Goal: Task Accomplishment & Management: Contribute content

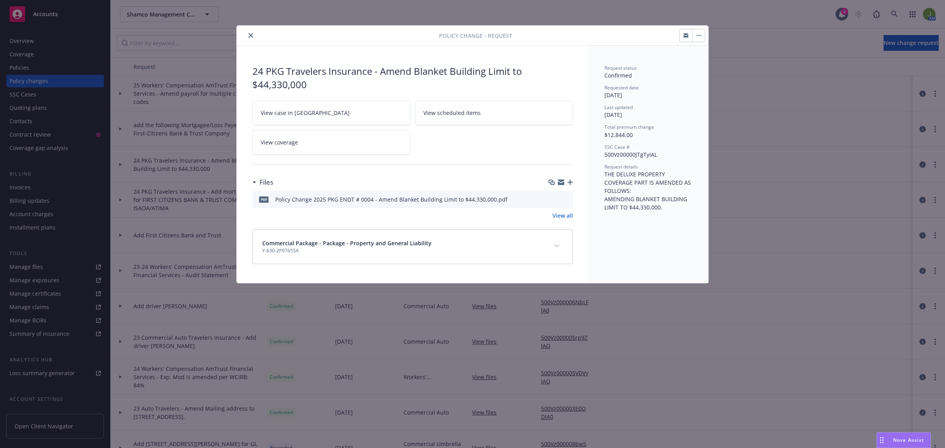
scroll to position [49, 0]
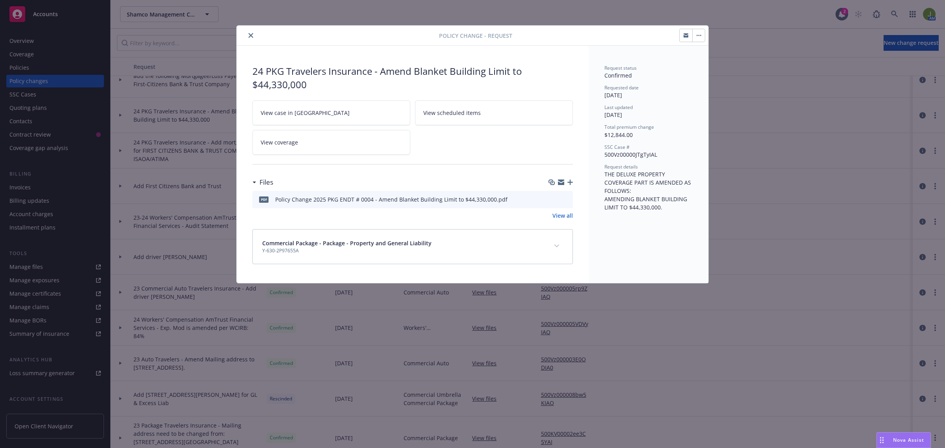
click at [328, 114] on link "View case in [GEOGRAPHIC_DATA]" at bounding box center [331, 112] width 158 height 25
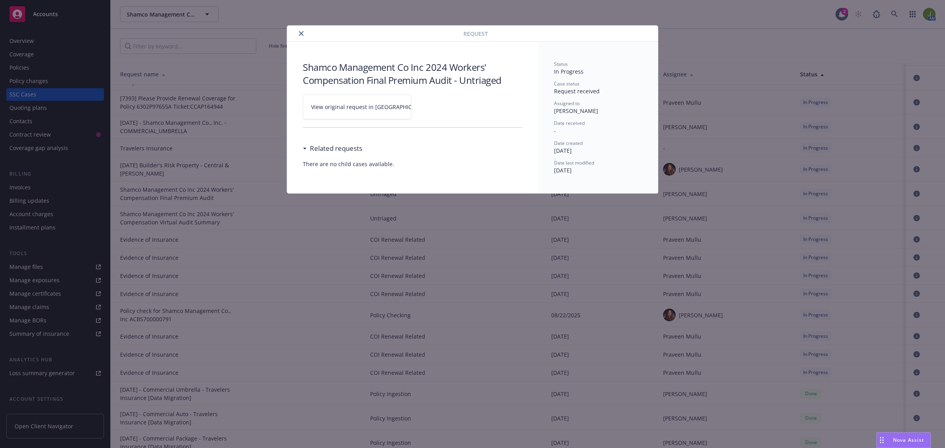
scroll to position [861, 0]
click at [309, 33] on div at bounding box center [376, 33] width 173 height 9
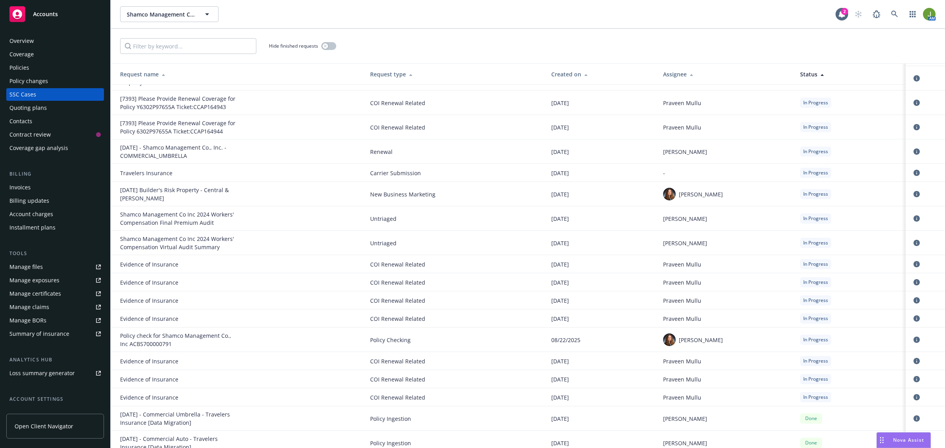
click at [28, 68] on div "Policies" at bounding box center [19, 67] width 20 height 13
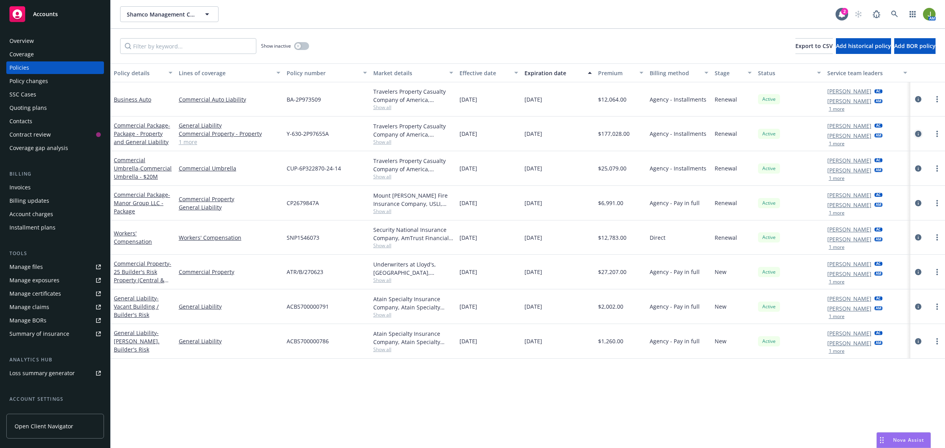
click at [917, 135] on icon "circleInformation" at bounding box center [918, 134] width 6 height 6
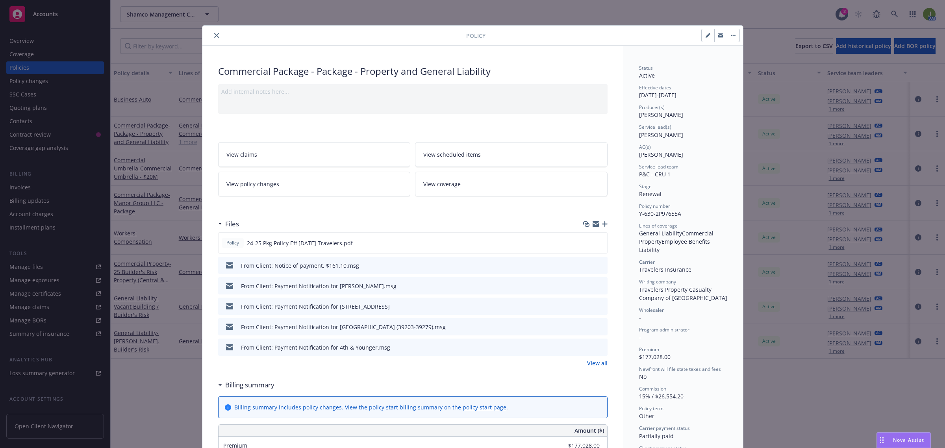
click at [298, 180] on link "View policy changes" at bounding box center [314, 184] width 192 height 25
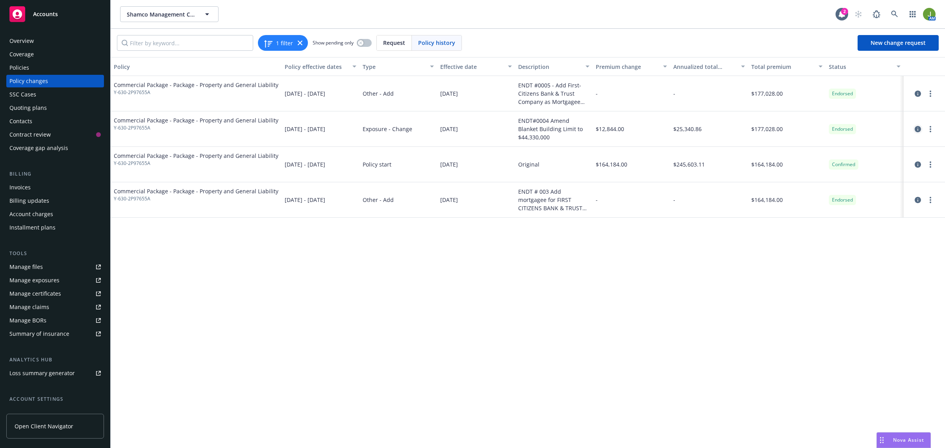
click at [919, 130] on icon "circleInformation" at bounding box center [917, 129] width 6 height 6
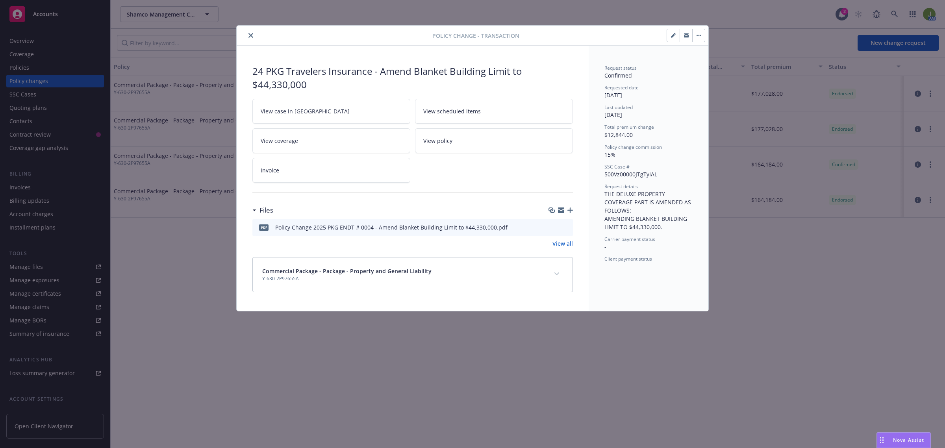
click at [566, 211] on div at bounding box center [560, 210] width 24 height 6
click at [567, 211] on icon "button" at bounding box center [570, 210] width 6 height 6
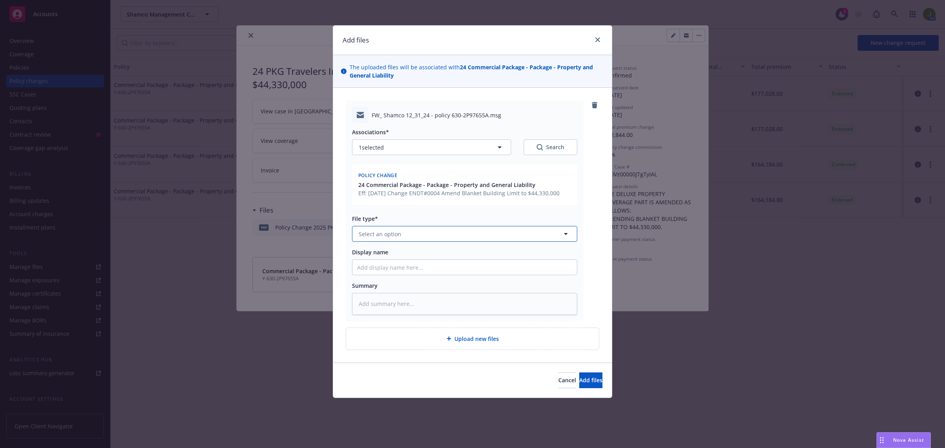
click at [371, 231] on span "Select an option" at bounding box center [380, 234] width 43 height 8
type input "change"
type textarea "x"
type input "T"
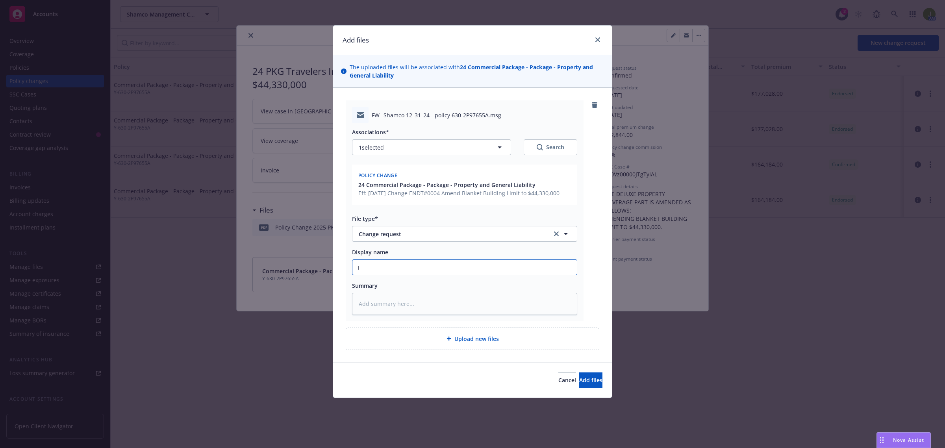
type textarea "x"
type input "To"
type textarea "x"
type input "To C"
type textarea "x"
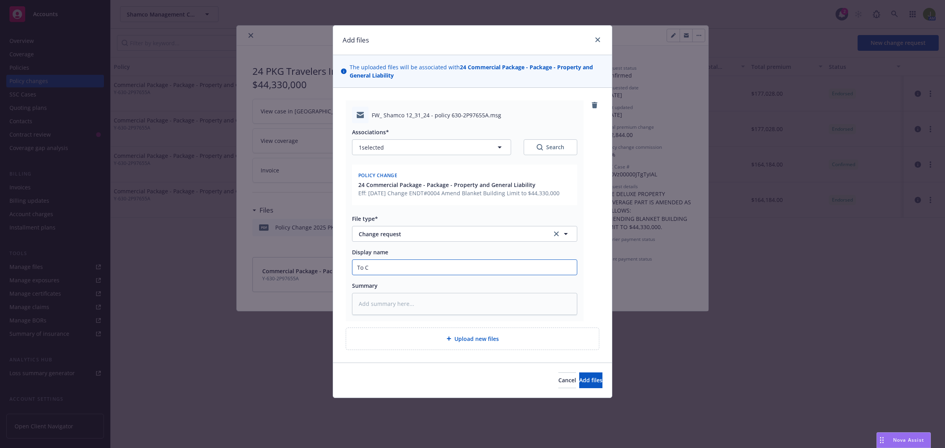
type input "To Ca"
type textarea "x"
type input "To Car"
type textarea "x"
type input "To [PERSON_NAME]"
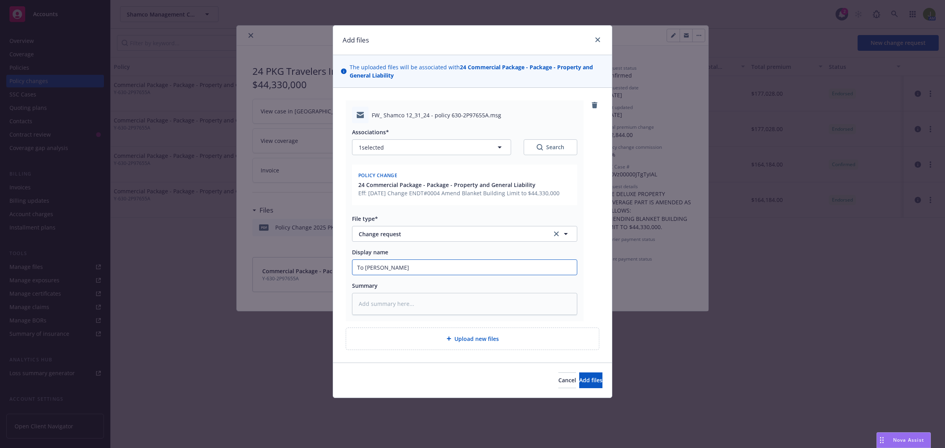
type textarea "x"
type input "To [PERSON_NAME]"
type textarea "x"
type input "To [PERSON_NAME]"
type textarea "x"
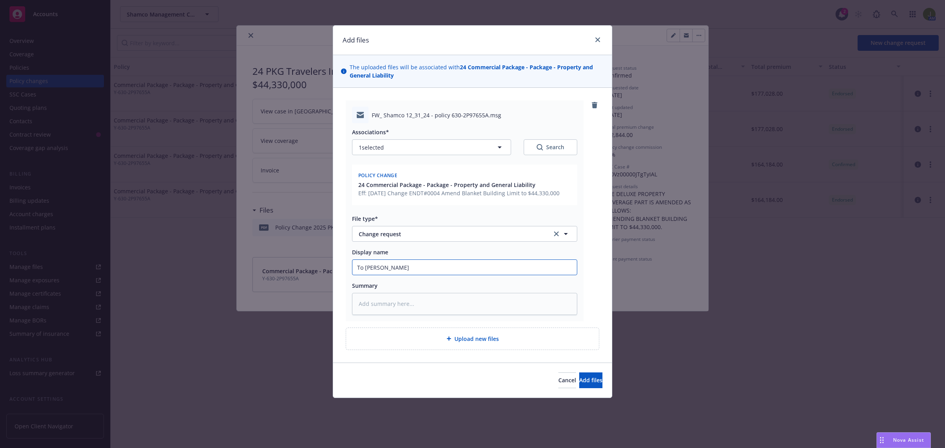
type input "To Carrier"
type textarea "x"
type input "To Carrier:"
type textarea "x"
type input "To Carrier:"
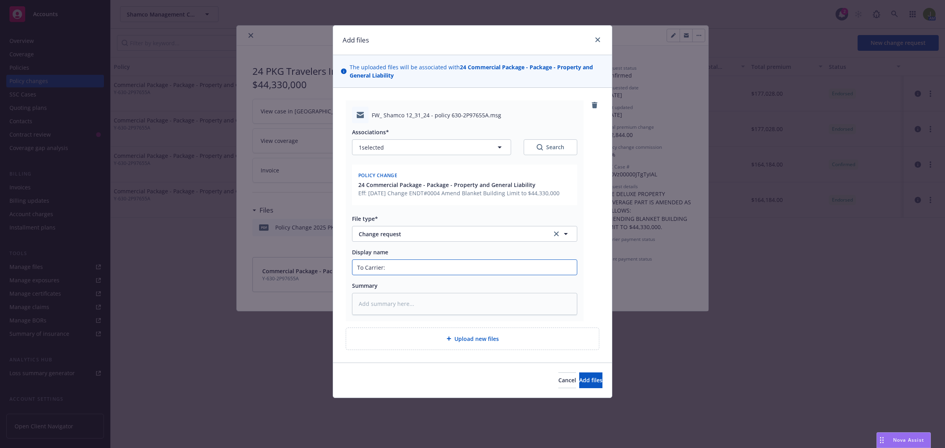
type textarea "x"
type input "To Carrier: A"
type textarea "x"
type input "To Carrier: Ad"
type textarea "x"
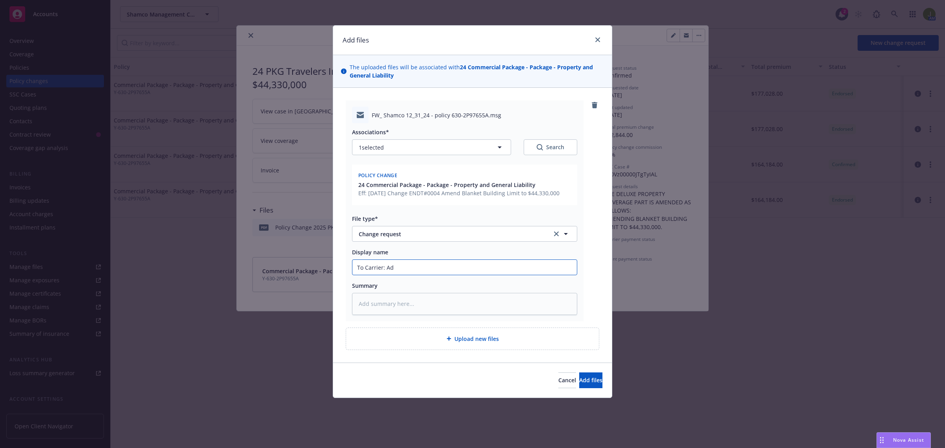
type input "To Carrier: Add"
type textarea "x"
type input "To Carrier: Add"
type textarea "x"
type input "To Carrier: Add B"
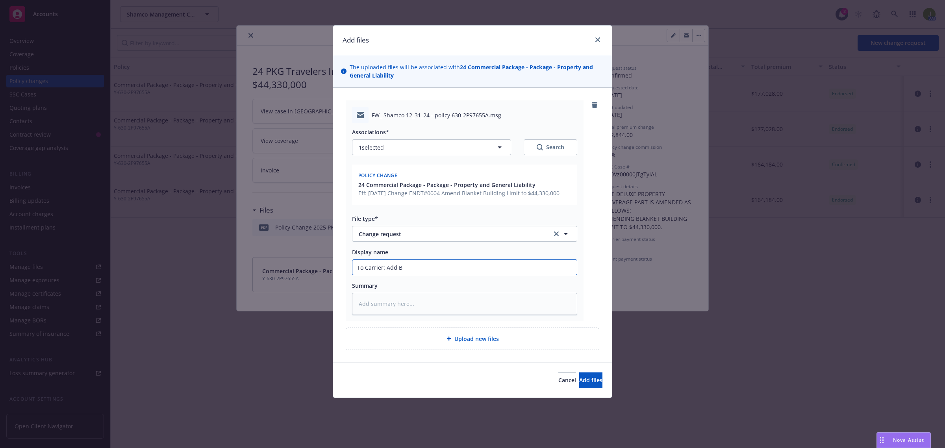
type textarea "x"
type input "To Carrier: Add Bu"
type textarea "x"
type input "To Carrier: Add [PERSON_NAME]"
type textarea "x"
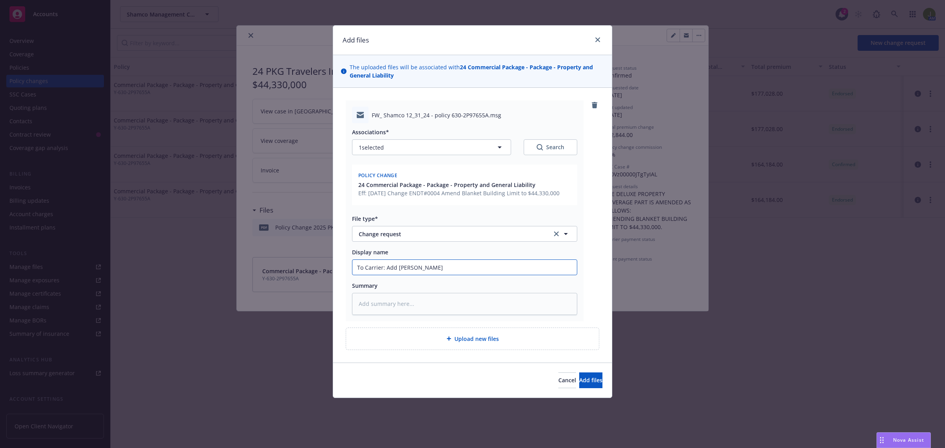
type input "To Carrier: Add Buil"
type textarea "x"
type input "To Carrier: Add Build"
type textarea "x"
type input "To Carrier: Add Buildi"
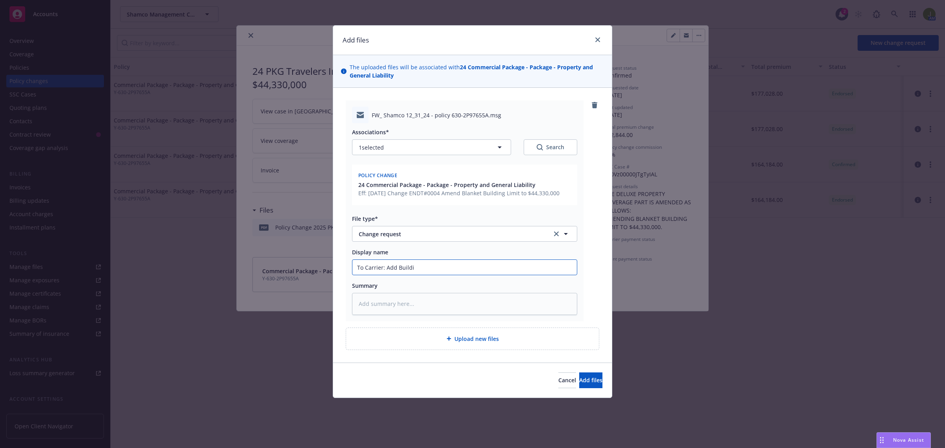
type textarea "x"
type input "To Carrier: Add Buildin"
type textarea "x"
type input "To Carrier: Add Building"
type textarea "x"
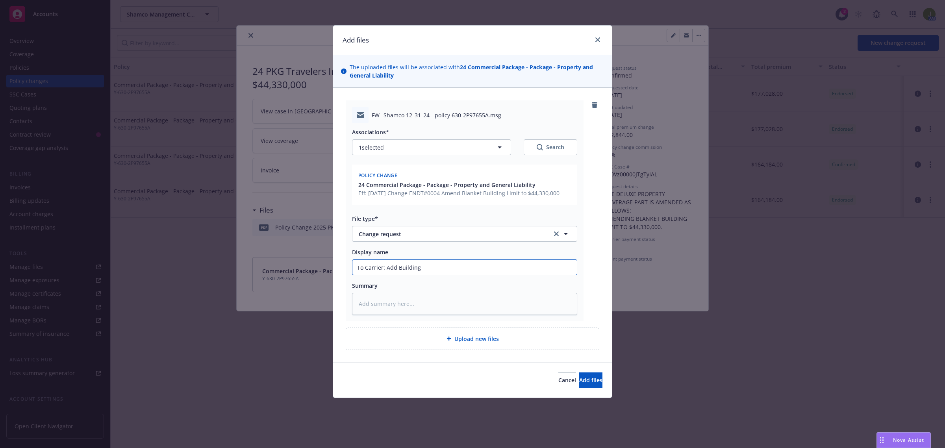
type input "To Carrier: Add Building C"
type textarea "x"
type input "To Carrier: Add Building Co"
type textarea "x"
type input "To Carrier: Add Building Cov"
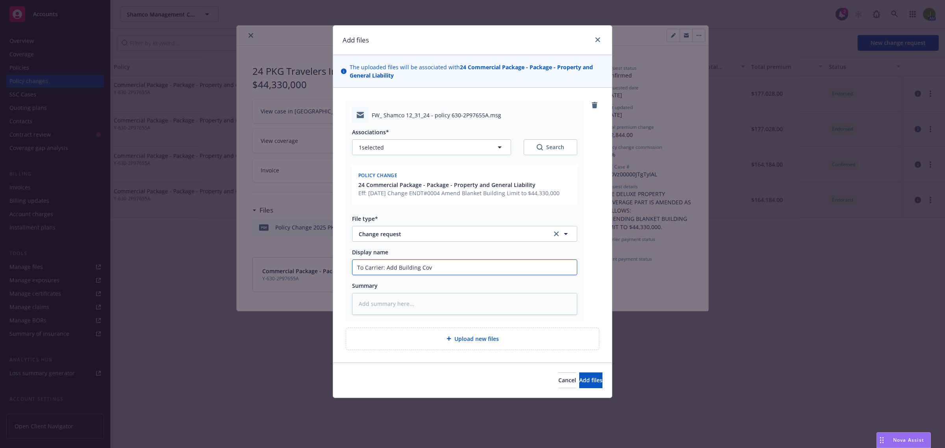
type textarea "x"
type input "To Carrier: [GEOGRAPHIC_DATA]"
type textarea "x"
type input "To Carrier: Add Building Cover"
type textarea "x"
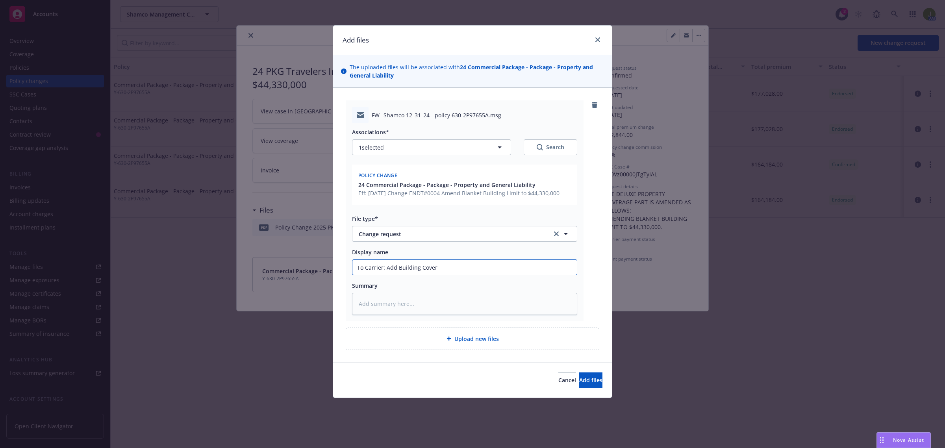
type input "To Carrier: Add Building Covera"
type textarea "x"
type input "To Carrier: Add Building Coverag"
type textarea "x"
type input "To Carrier: Add Building Coverage"
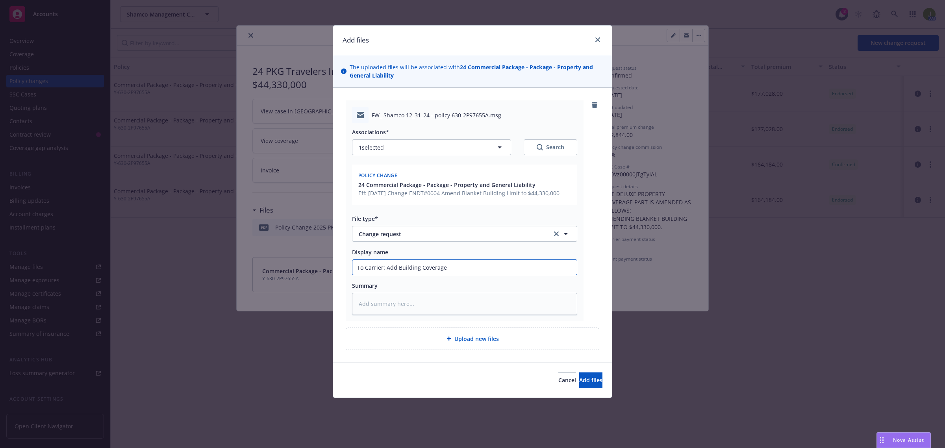
type textarea "x"
type input "To Carrier: Add Building Coverage"
type textarea "x"
type input "To Carrier: Add Building Coverage f"
type textarea "x"
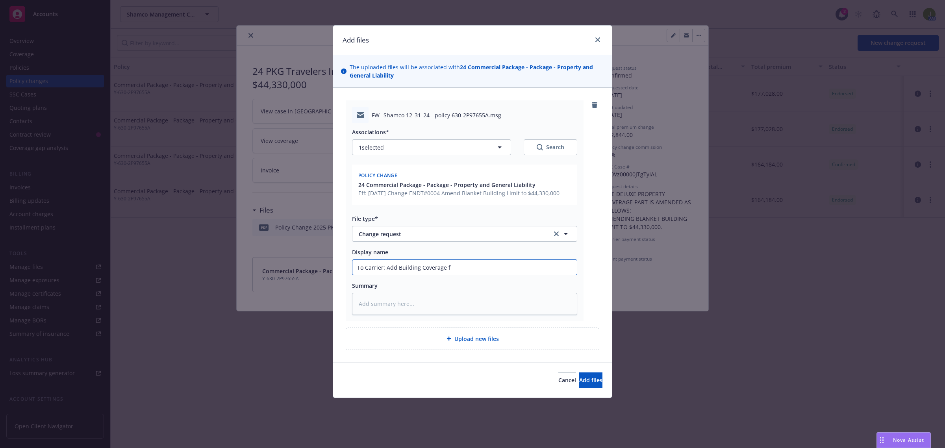
type input "To Carrier: Add Building Coverage fo"
type textarea "x"
type input "To Carrier: Add Building Coverage for"
type textarea "x"
type input "To Carrier: Add Building Coverage for"
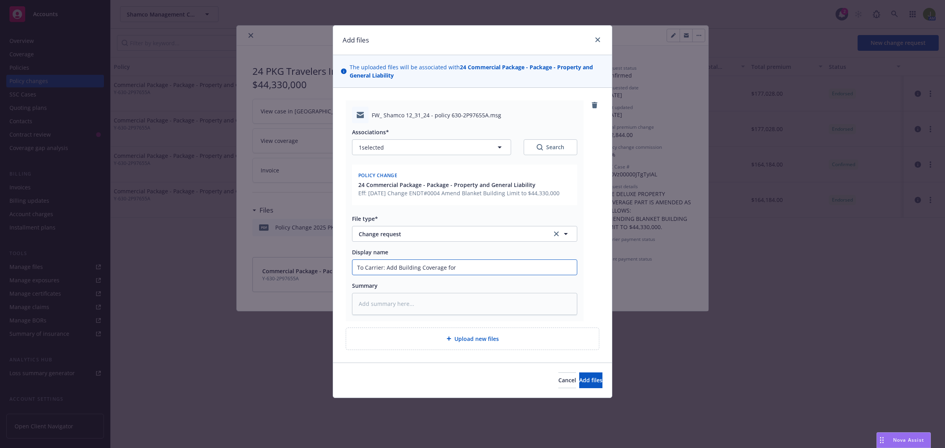
type textarea "x"
type input "To Carrier: Add Building Coverage for L"
type textarea "x"
type input "To Carrier: Add Building Coverage for Loc"
type textarea "x"
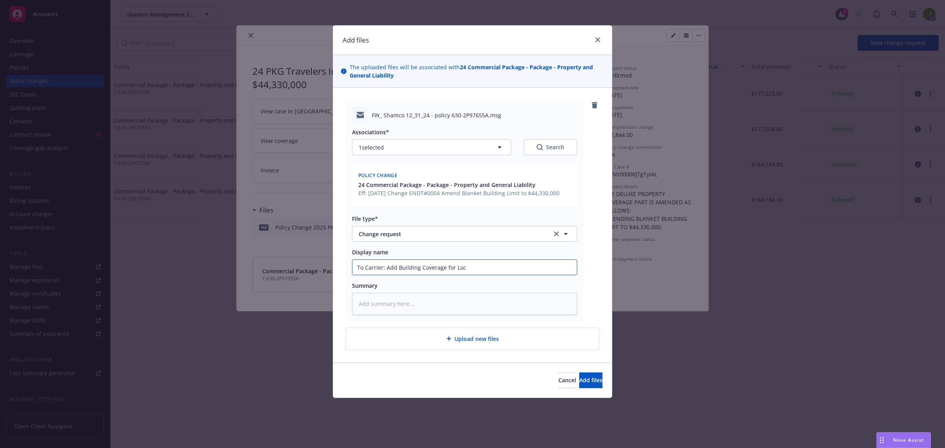
type input "To Carrier: Add Building Coverage for Loca"
type textarea "x"
type input "To Carrier: Add Building Coverage for Locat"
type textarea "x"
type input "To Carrier: Add Building Coverage for Locati"
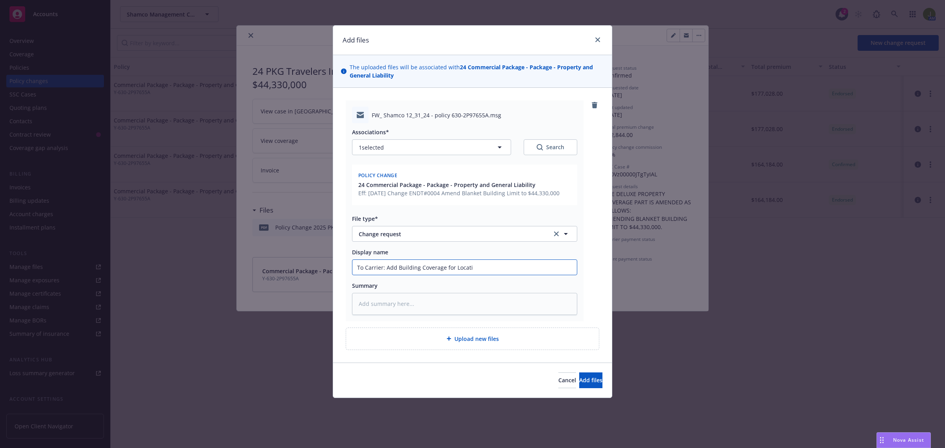
type textarea "x"
type input "To Carrier: Add Building Coverage for Locatio"
type textarea "x"
type input "To Carrier: Add Building Coverage for Location"
type textarea "x"
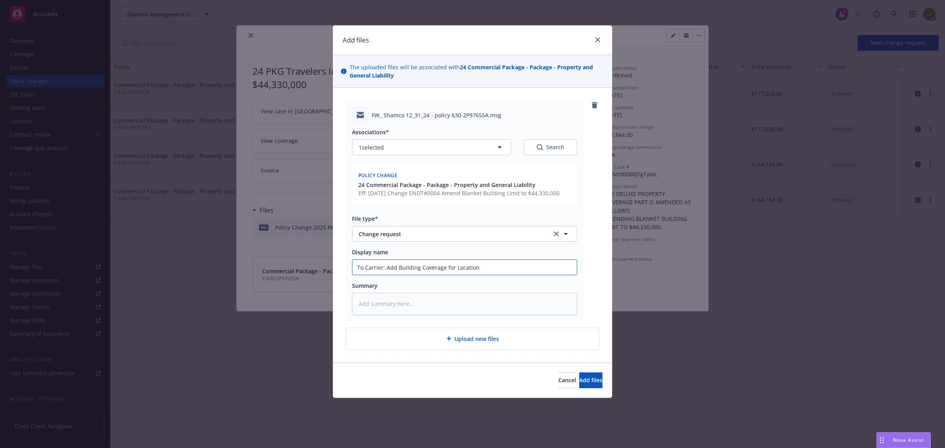
type input "To Carrier: Add Building Coverage for Location 6"
type textarea "x"
type input "To Carrier: Add Building Coverage for Location 6"
type textarea "x"
type input "To Carrier: Add Building Coverage for Location 6 ("
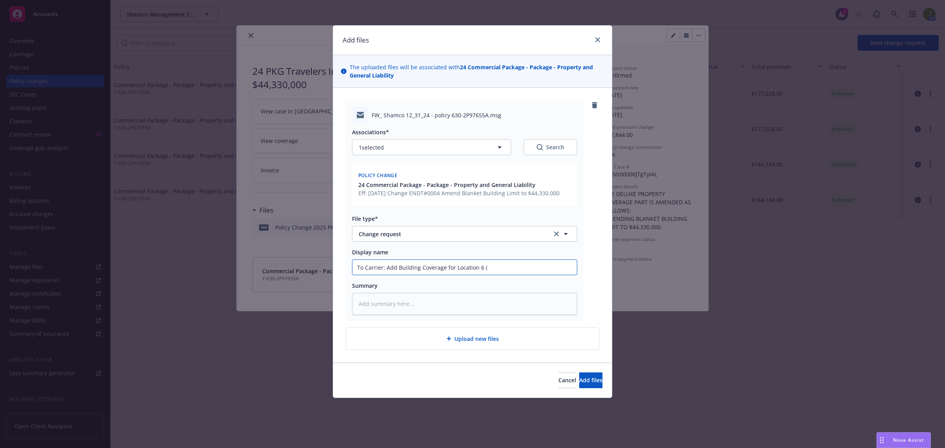
type textarea "x"
type input "To Carrier: Add Building Coverage for Location 6 (2"
type textarea "x"
type input "To Carrier: Add Building Coverage for Location 6 (22"
type textarea "x"
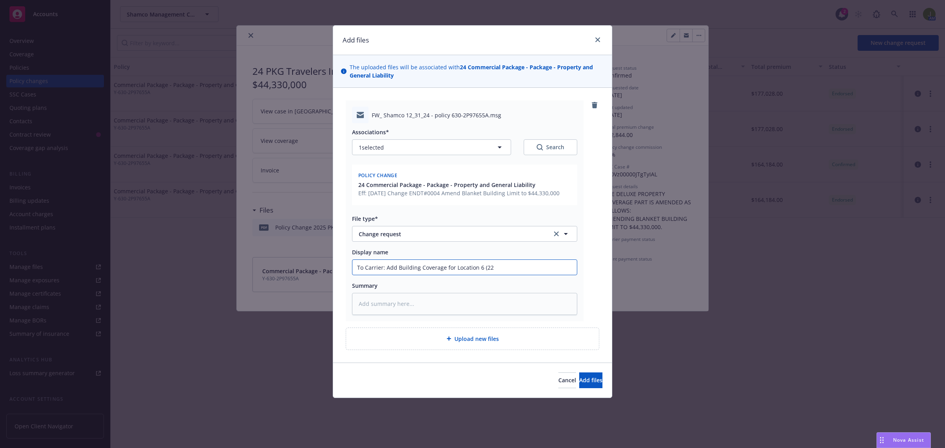
type input "To Carrier: Add Building Coverage for Location 6 (225"
type textarea "x"
type input "To Carrier: Add Building Coverage for Location 6 (22501"
type textarea "x"
type input "To Carrier: Add Building Coverage for Location 6 (22501-"
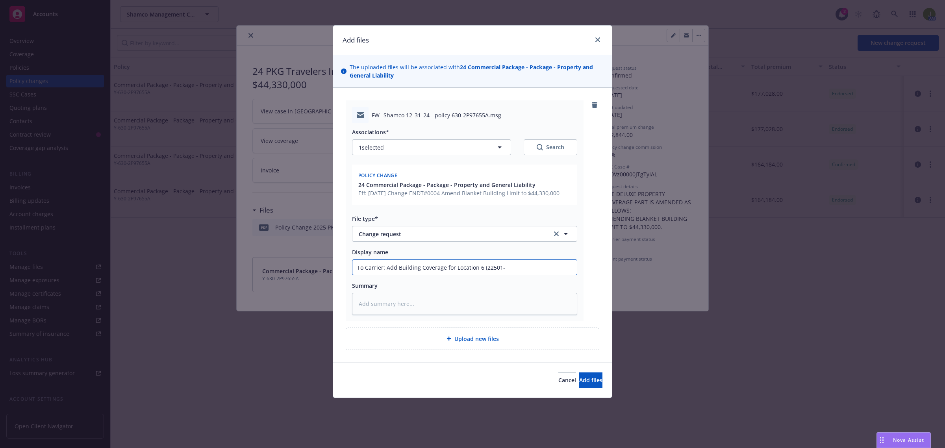
type textarea "x"
type input "To Carrier: Add Building Coverage for Location 6 (22501-2"
type textarea "x"
type input "To Carrier: Add Building Coverage for Location 6 (22501-22"
type textarea "x"
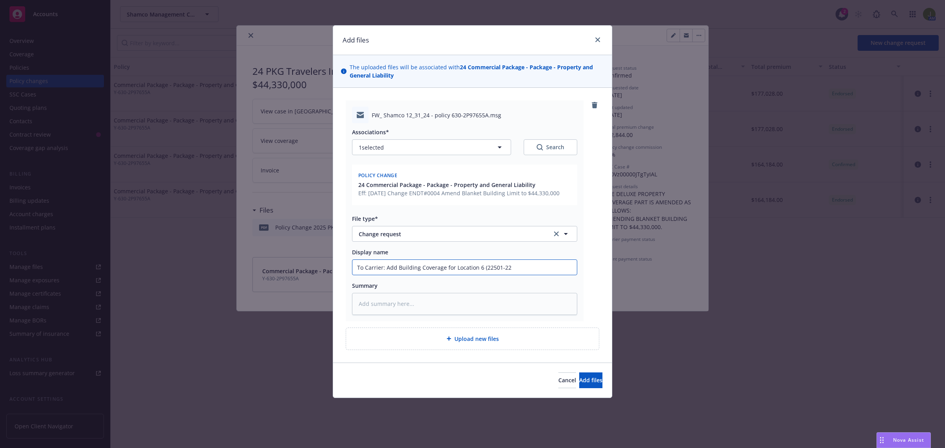
type input "To Carrier: Add Building Coverage for Location 6 (22501-225"
type textarea "x"
type input "To Carrier: Add Building Coverage for Location 6 (22501-2251"
type textarea "x"
type input "To Carrier: Add Building Coverage for Location 6 (22501-22519"
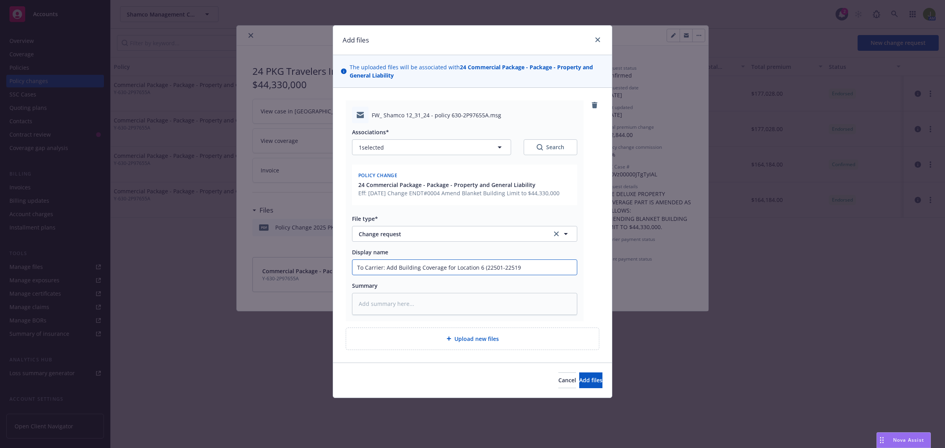
type textarea "x"
type input "To Carrier: Add Building Coverage for Location 6 (22501-22519"
type textarea "x"
type input "To Carrier: Add Building Coverage for Location 6 (22501-22519 F"
type textarea "x"
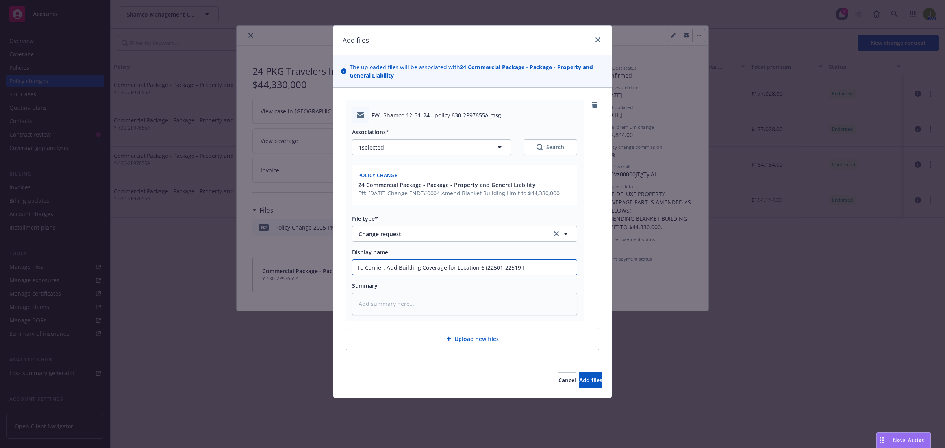
type input "To Carrier: Add Building Coverage for Location 6 (22501-22519 Fo"
type textarea "x"
type input "To Carrier: Add Building Coverage for Location 6 (22501-22519 Foo"
type textarea "x"
type input "To Carrier: Add Building Coverage for Location 6 (22501-22519 Foot"
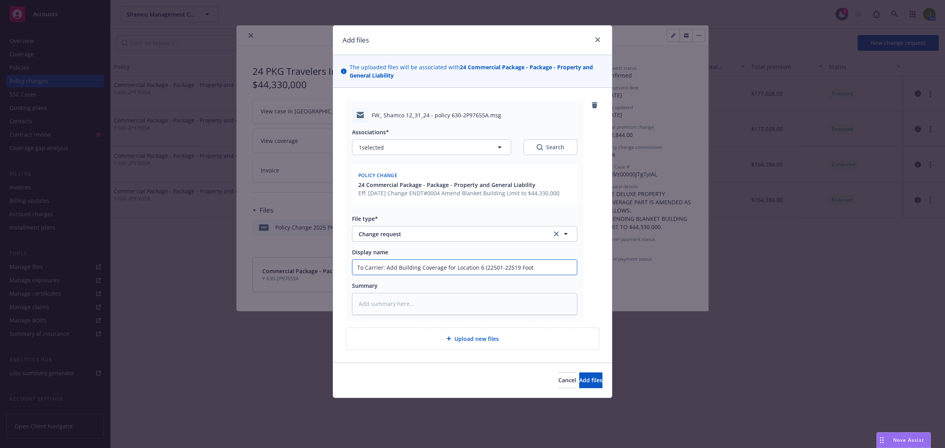
type textarea "x"
type input "To Carrier: Add Building Coverage for Location 6 (22501-22519 [PERSON_NAME]"
type textarea "x"
type input "To Carrier: Add Building Coverage for Location 6 (22501-22519 Foothi"
type textarea "x"
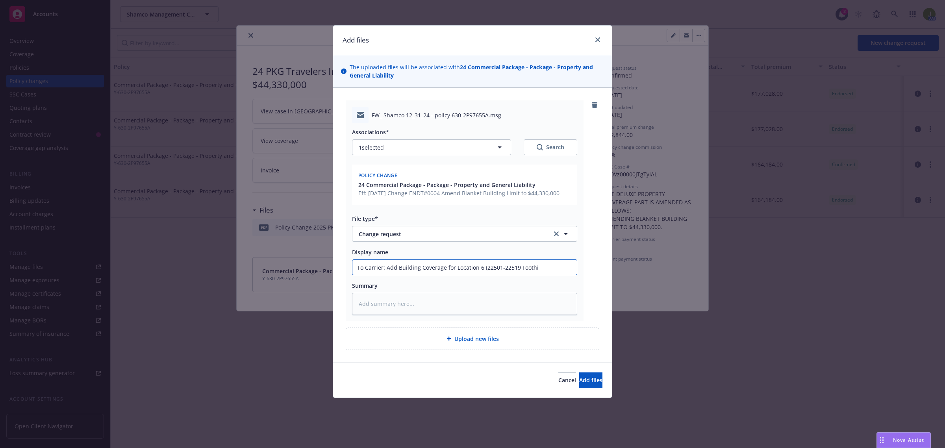
type input "To Carrier: Add Building Coverage for Location 6 (22501-22519 Foothil"
type textarea "x"
type input "To Carrier: Add Building Coverage for Location 6 (22501-22519 [GEOGRAPHIC_DATA]"
type textarea "x"
type input "To Carrier: Add Building Coverage for Location 6 (22501-22519 [GEOGRAPHIC_DATA]"
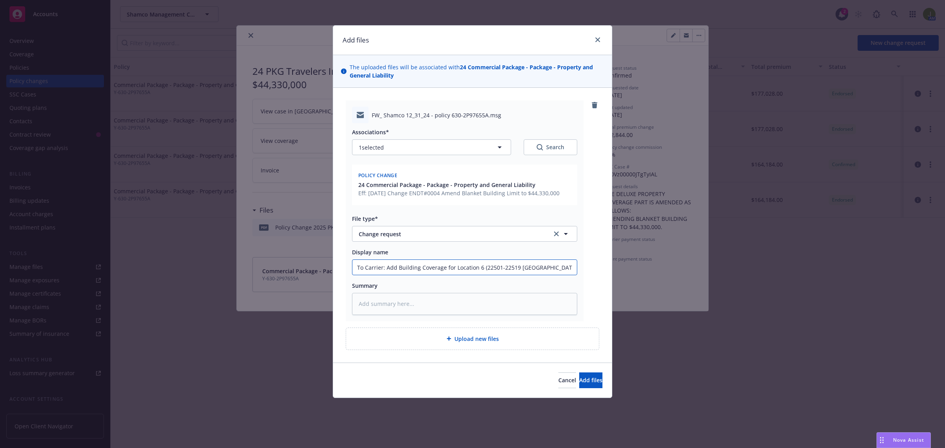
type textarea "x"
type input "To Carrier: Add Building Coverage for Location 6 (22501-22519 Foothill B"
type textarea "x"
type input "To Carrier: Add Building Coverage for Location 6 (22501-22519 Foothill Bl"
type textarea "x"
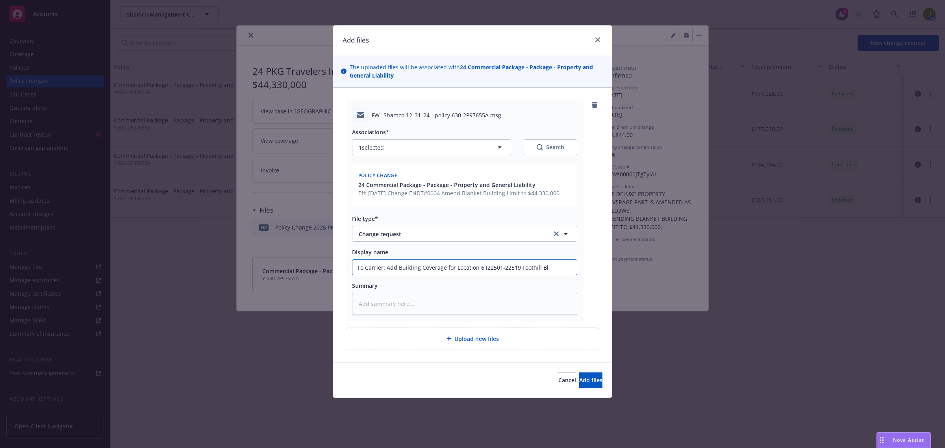
type input "To Carrier: Add Building Coverage for Location 6 (22501-[GEOGRAPHIC_DATA]"
type textarea "x"
type input "To Carrier: Add Building Coverage for Location 6 ([STREET_ADDRESS]"
type textarea "x"
type input "To Carrier: Add Building Coverage for Location 6 ([STREET_ADDRESS]"
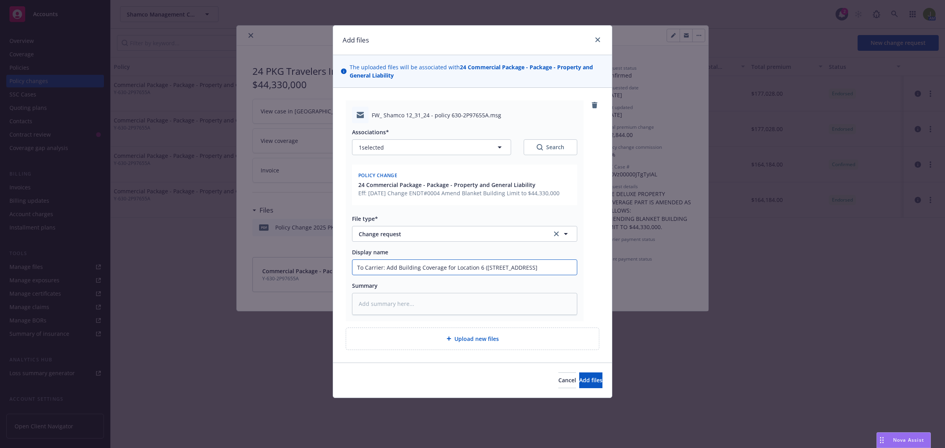
type textarea "x"
type input "To Carrier: Add Building Coverage for Location 6 ([STREET_ADDRESS]("
type textarea "x"
type input "To Carrier: Add Building Coverage for Location 6 ([STREET_ADDRESS]"
type textarea "x"
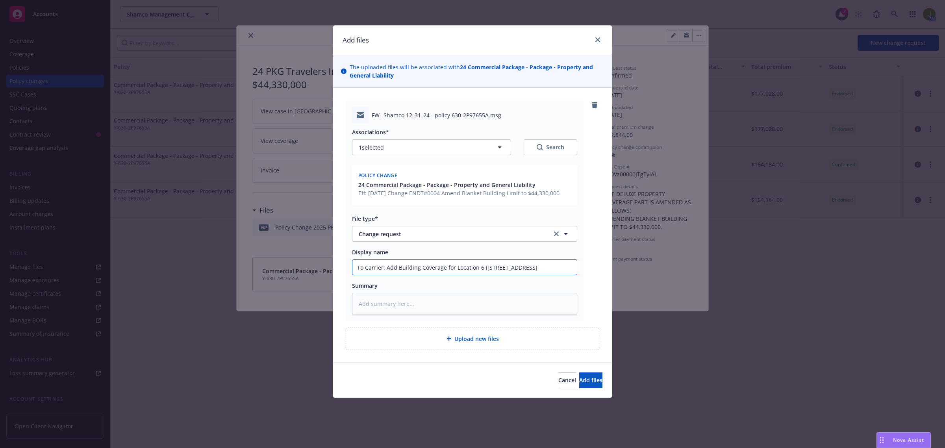
type input "To Carrier: Add Building Coverage for Location 6 ([STREET_ADDRESS])"
type textarea "x"
type input "To Carrier: Add Building Coverage for Location 6 ([STREET_ADDRESS])"
type textarea "x"
type input "To Carrier: Add Building Coverage for Location 6 ([STREET_ADDRESS]) -"
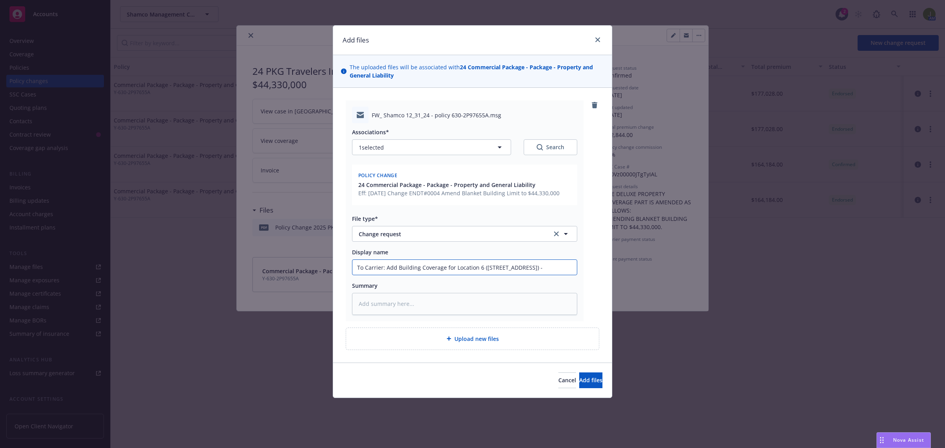
type textarea "x"
type input "To Carrier: Add Building Coverage for Location 6 ([STREET_ADDRESS]) -"
type textarea "x"
type input "To Carrier: Add Building Coverage for Location 6 ([STREET_ADDRESS]) - $"
type textarea "x"
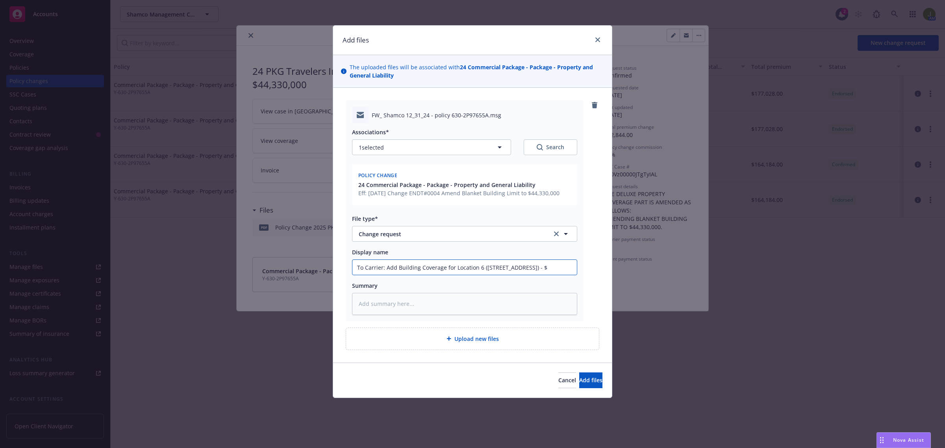
type input "To Carrier: Add Building Coverage for Location 6 ([STREET_ADDRESS]) - $i"
type textarea "x"
type input "To Carrier: Add Building Coverage for Location 6 ([STREET_ADDRESS]) - $in"
type textarea "x"
type input "To Carrier: Add Building Coverage for Location 6 ([STREET_ADDRESS]) - $inc"
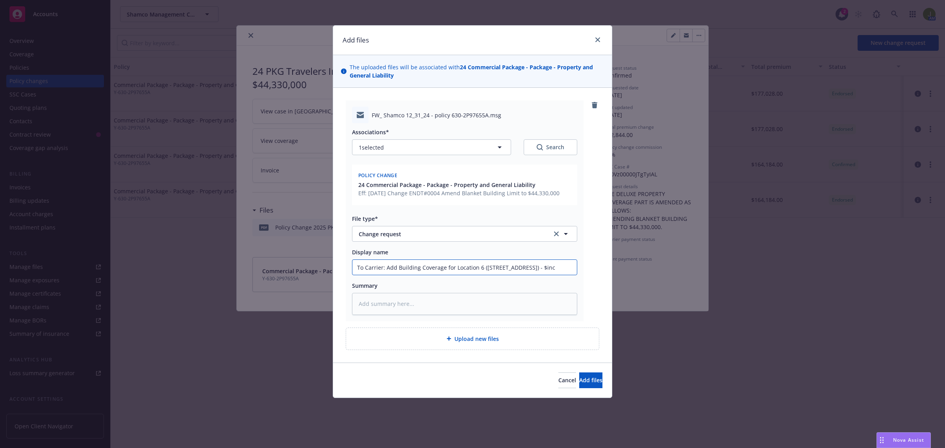
type textarea "x"
type input "To Carrier: Add Building Coverage for Location 6 ([STREET_ADDRESS]) - $incr"
type textarea "x"
type input "To Carrier: Add Building Coverage for Location 6 ([STREET_ADDRESS]) - $incre"
type textarea "x"
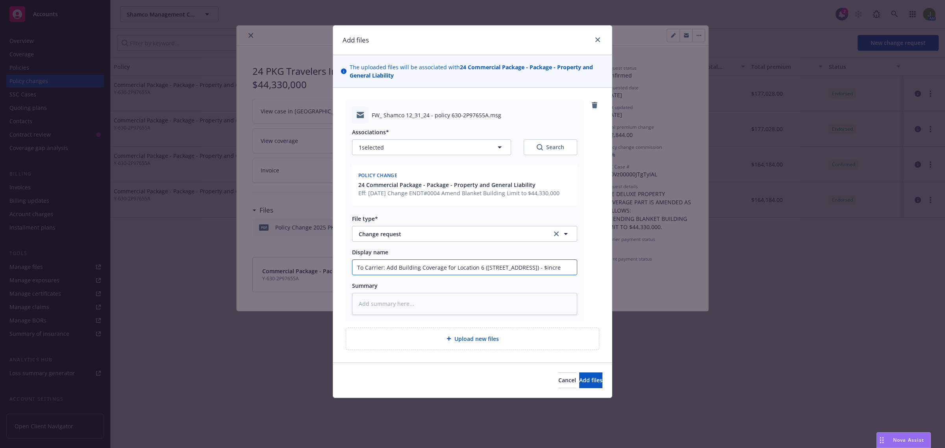
type input "To Carrier: Add Building Coverage for Location 6 ([STREET_ADDRESS]) - $increa"
type textarea "x"
type input "To Carrier: Add Building Coverage for Location 6 ([STREET_ADDRESS]) - $increas"
type textarea "x"
type input "To Carrier: Add Building Coverage for Location 6 ([STREET_ADDRESS]) - $increase"
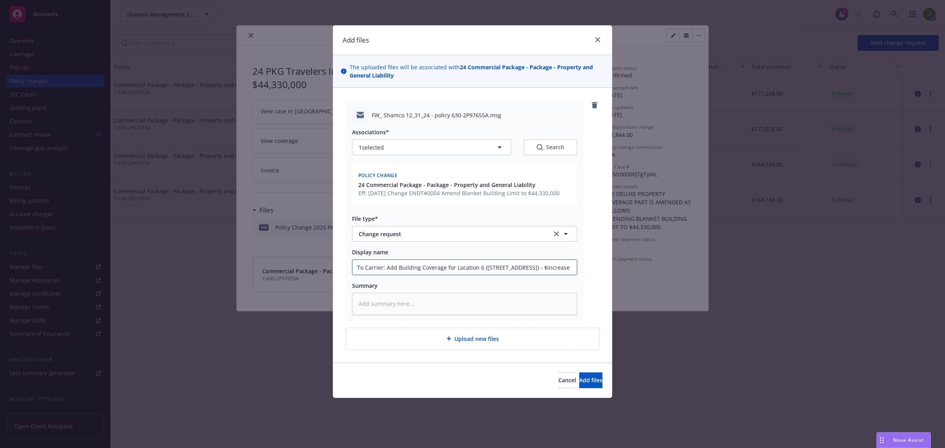
type textarea "x"
type input "To Carrier: Add Building Coverage for Location 6 ([STREET_ADDRESS]) - $increase"
type textarea "x"
type input "To Carrier: Add Building Coverage for Location 6 ([STREET_ADDRESS]) - $increase…"
type textarea "x"
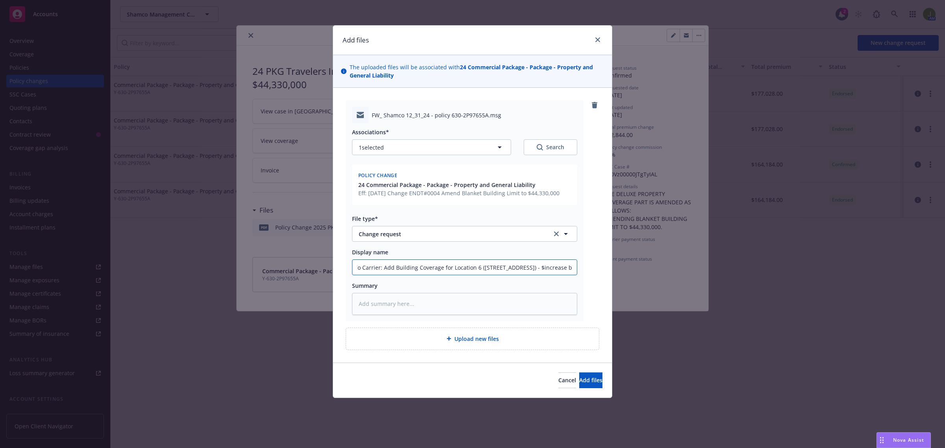
type input "To Carrier: Add Building Coverage for Location 6 ([STREET_ADDRESS]) - $increase…"
type textarea "x"
type input "To Carrier: Add Building Coverage for Location 6 ([STREET_ADDRESS]) - $increase…"
type textarea "x"
type input "To Carrier: Add Building Coverage for Location 6 ([STREET_ADDRESS]) - $increase…"
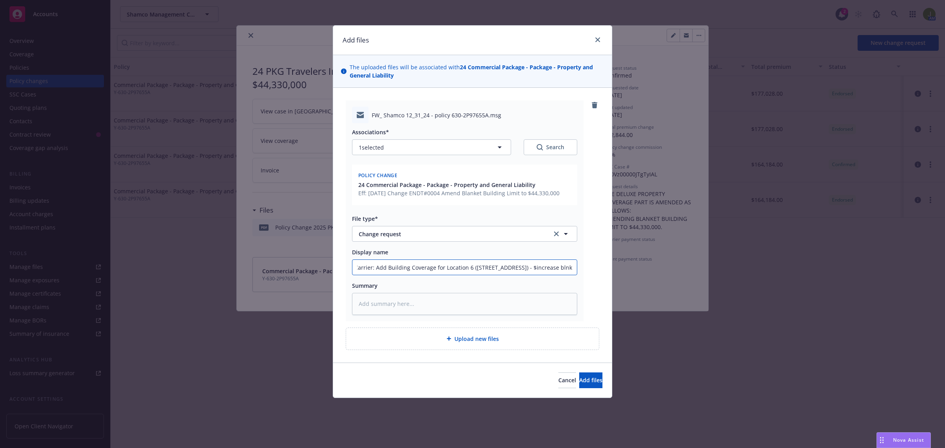
type textarea "x"
type input "To Carrier: Add Building Coverage for Location 6 ([STREET_ADDRESS]) - $increase…"
type textarea "x"
type input "To Carrier: Add Building Coverage for Location 6 ([STREET_ADDRESS]) - $increase…"
type textarea "x"
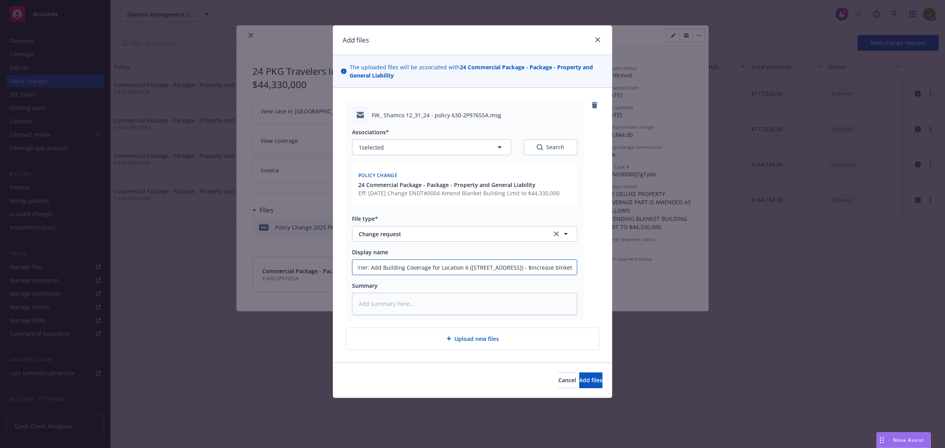
type input "To Carrier: Add Building Coverage for Location 6 ([STREET_ADDRESS]) - $increase…"
type textarea "x"
type input "To Carrier: Add Building Coverage for Location 6 ([STREET_ADDRESS]) - $increase…"
type textarea "x"
type input "To Carrier: Add Building Coverage for Location 6 ([STREET_ADDRESS]) - $increase…"
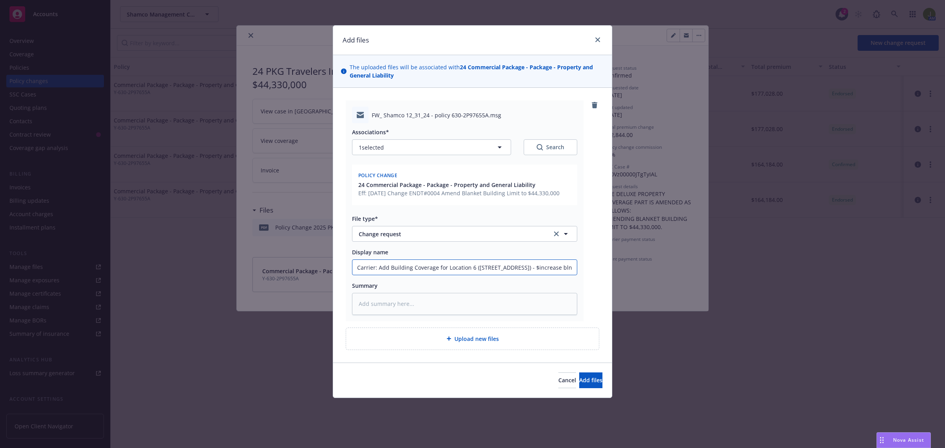
type textarea "x"
type input "To Carrier: Add Building Coverage for Location 6 ([STREET_ADDRESS]) - $increase…"
type textarea "x"
type input "To Carrier: Add Building Coverage for Location 6 ([STREET_ADDRESS]) - $increase…"
type textarea "x"
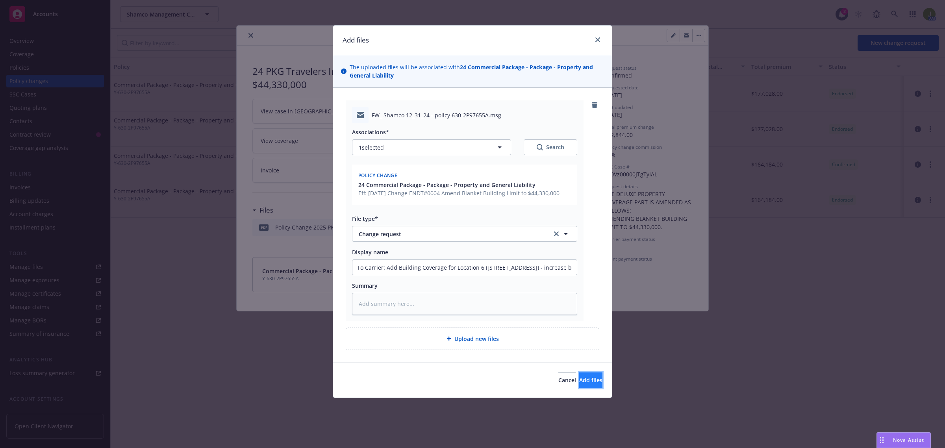
click at [579, 380] on span "Add files" at bounding box center [590, 379] width 23 height 7
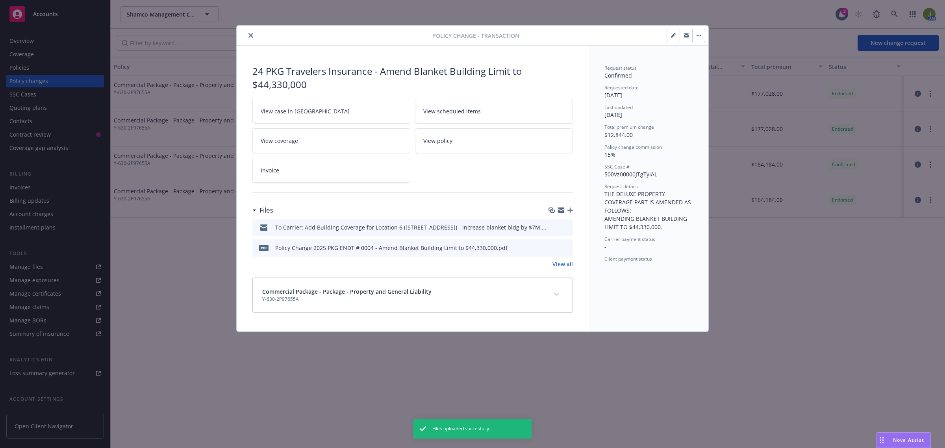
click at [251, 35] on icon "close" at bounding box center [250, 35] width 5 height 5
